Goal: Task Accomplishment & Management: Use online tool/utility

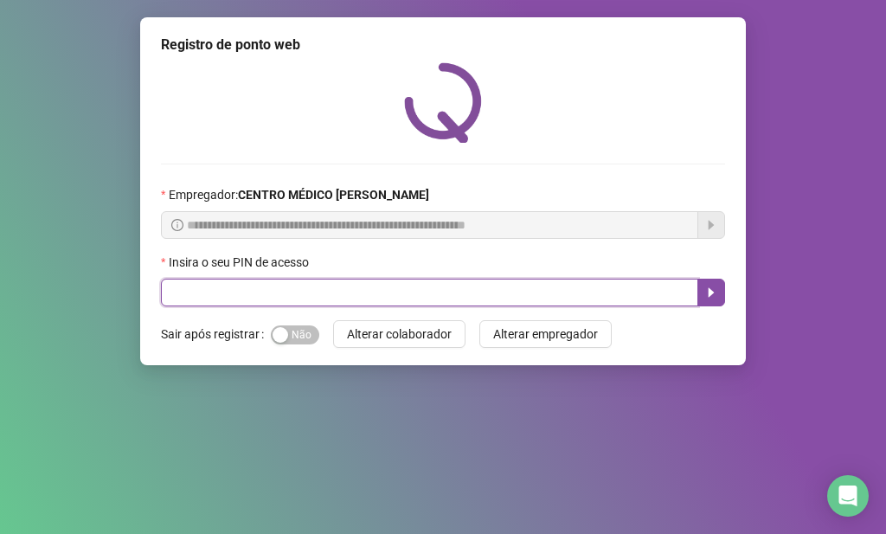
click at [400, 295] on input "text" at bounding box center [429, 293] width 537 height 28
type input "*****"
click at [718, 286] on button "button" at bounding box center [712, 293] width 28 height 28
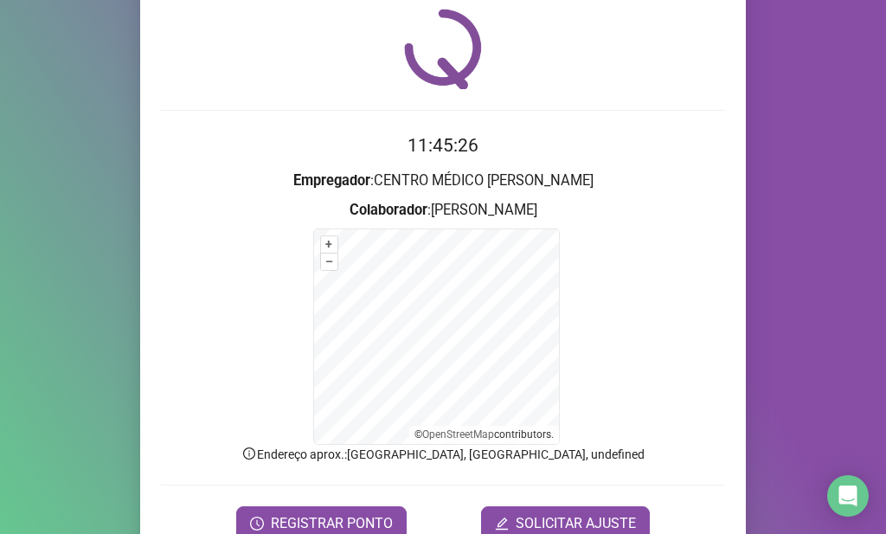
scroll to position [137, 0]
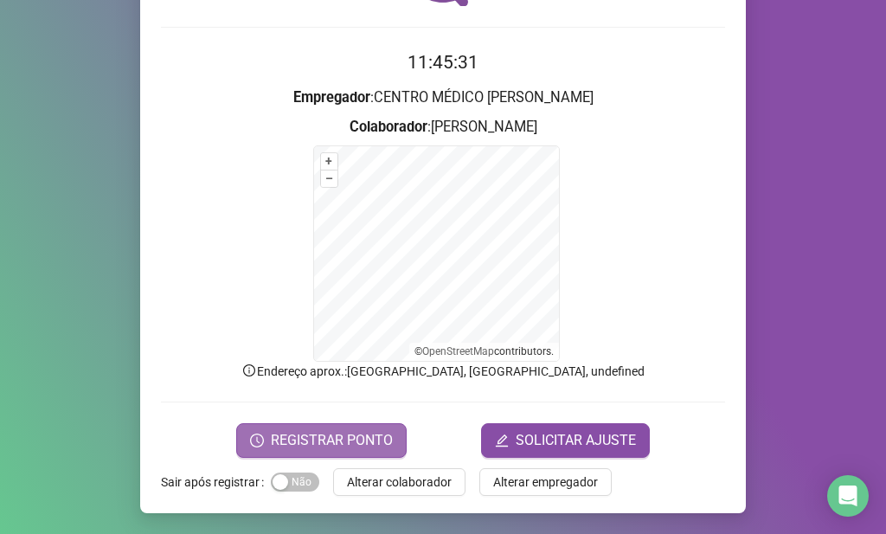
click at [307, 434] on span "REGISTRAR PONTO" at bounding box center [332, 440] width 122 height 21
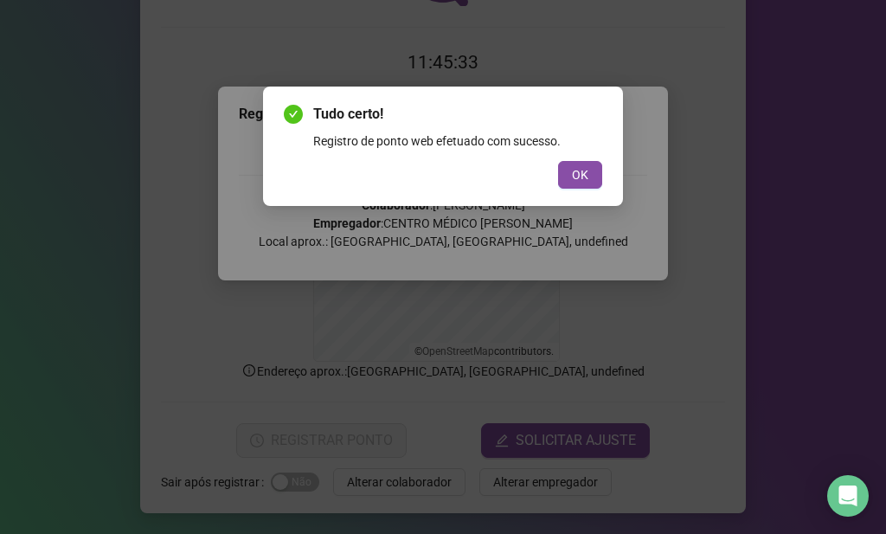
click at [564, 160] on div "Tudo certo! Registro de ponto web efetuado com sucesso. OK" at bounding box center [443, 146] width 319 height 85
click at [564, 177] on button "OK" at bounding box center [580, 175] width 44 height 28
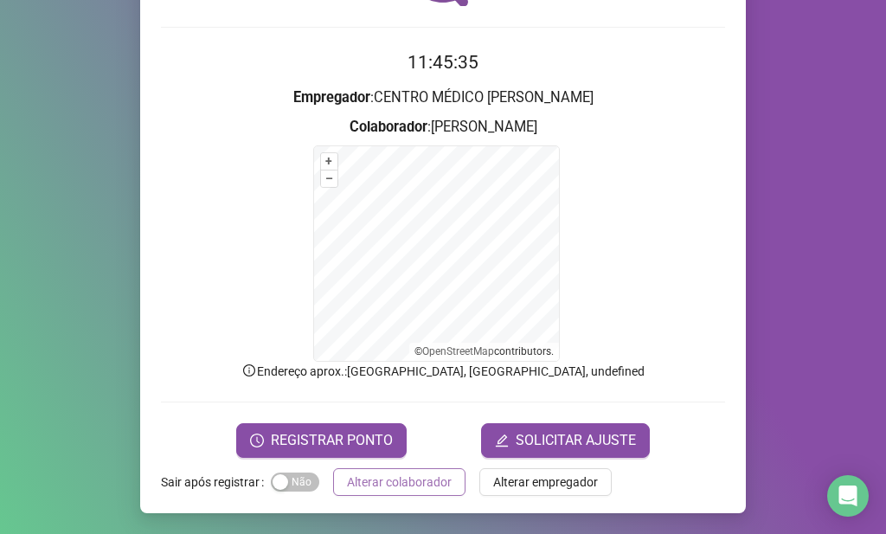
click at [425, 483] on span "Alterar colaborador" at bounding box center [399, 482] width 105 height 19
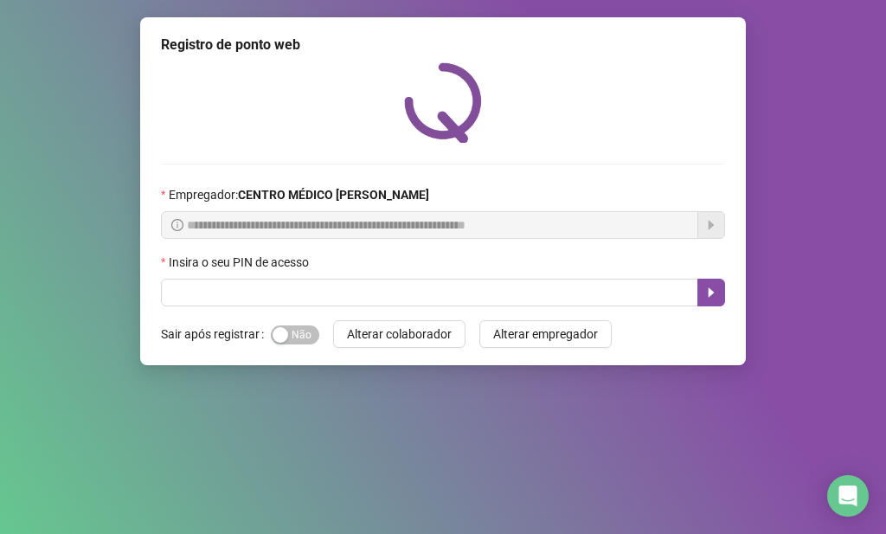
scroll to position [0, 0]
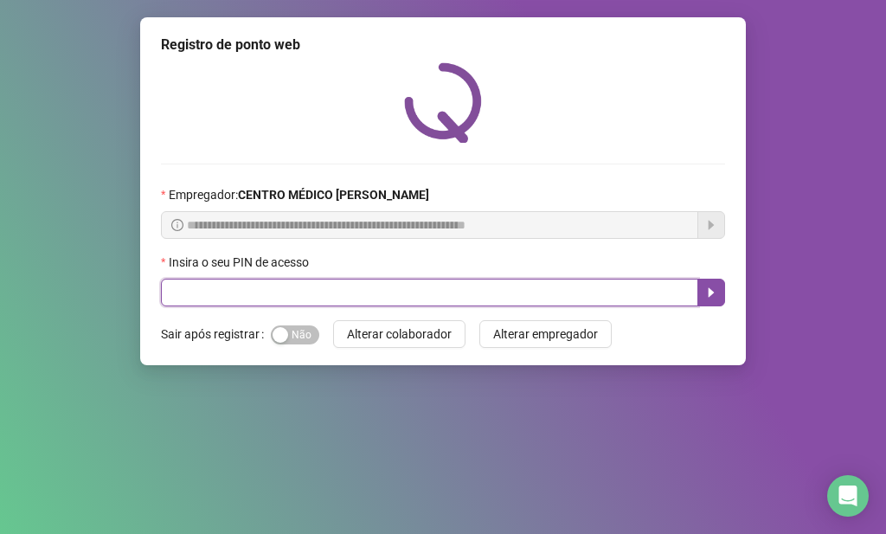
click at [319, 297] on input "text" at bounding box center [429, 293] width 537 height 28
type input "*****"
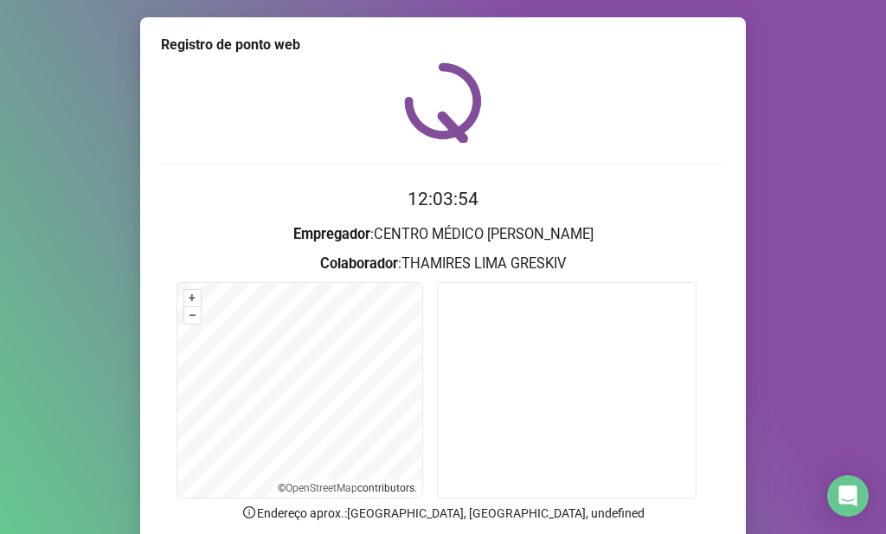
scroll to position [142, 0]
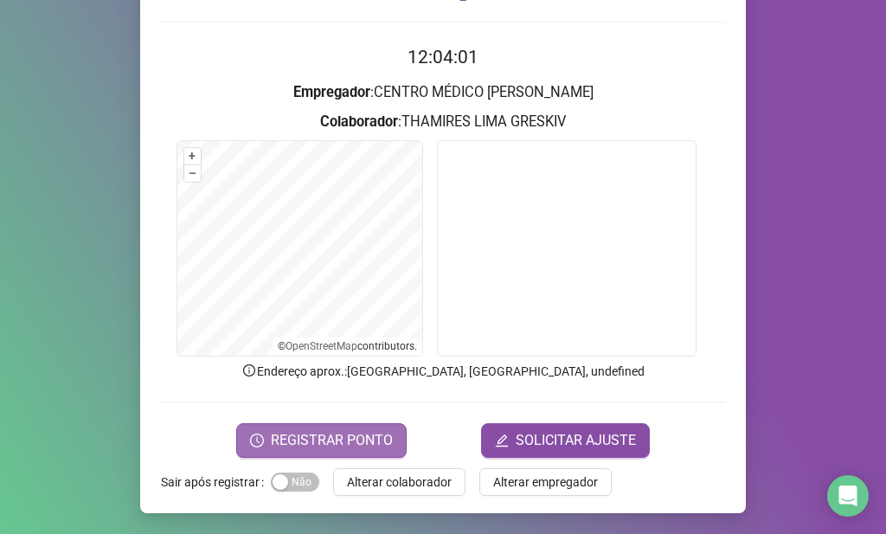
click at [347, 434] on span "REGISTRAR PONTO" at bounding box center [332, 440] width 122 height 21
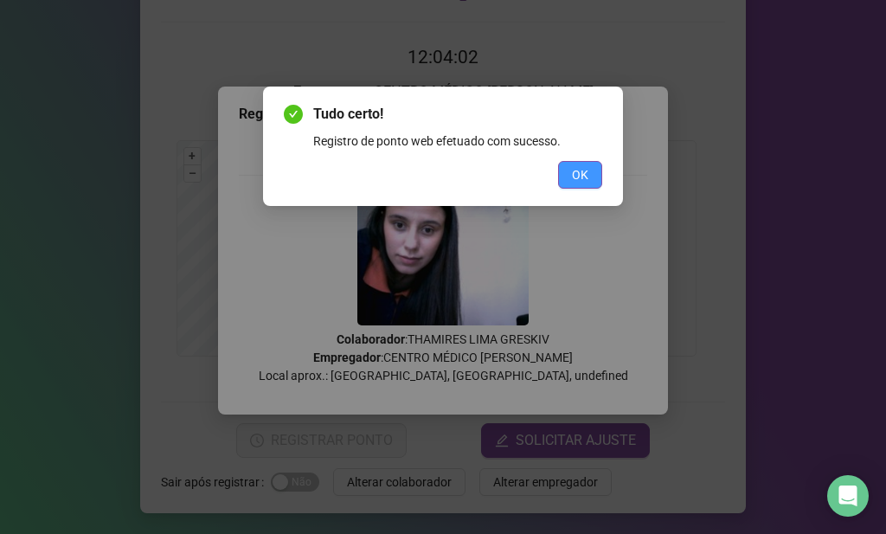
click at [580, 174] on span "OK" at bounding box center [580, 174] width 16 height 19
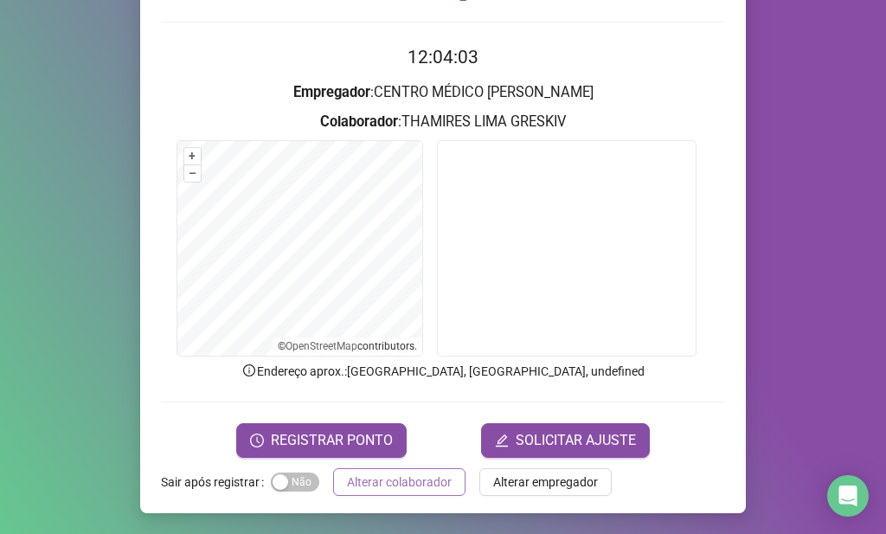
click at [449, 476] on button "Alterar colaborador" at bounding box center [399, 482] width 132 height 28
